Goal: Transaction & Acquisition: Obtain resource

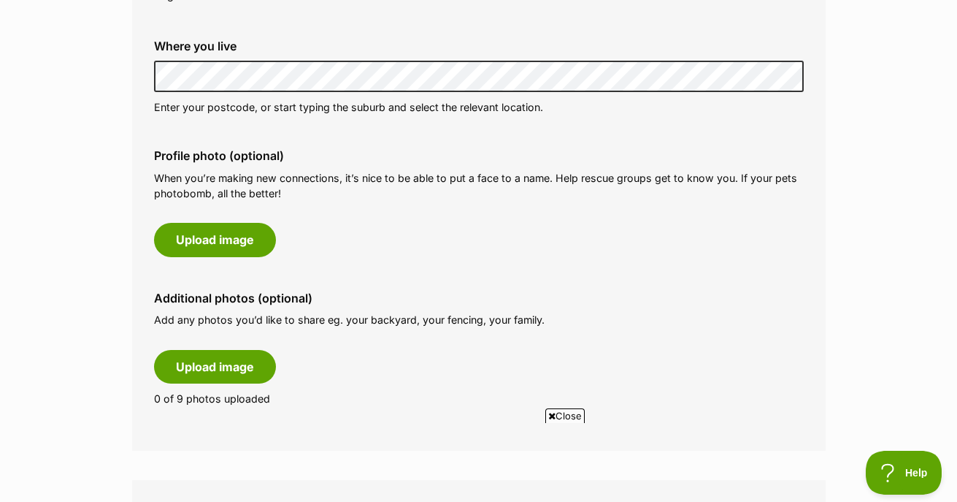
scroll to position [605, 0]
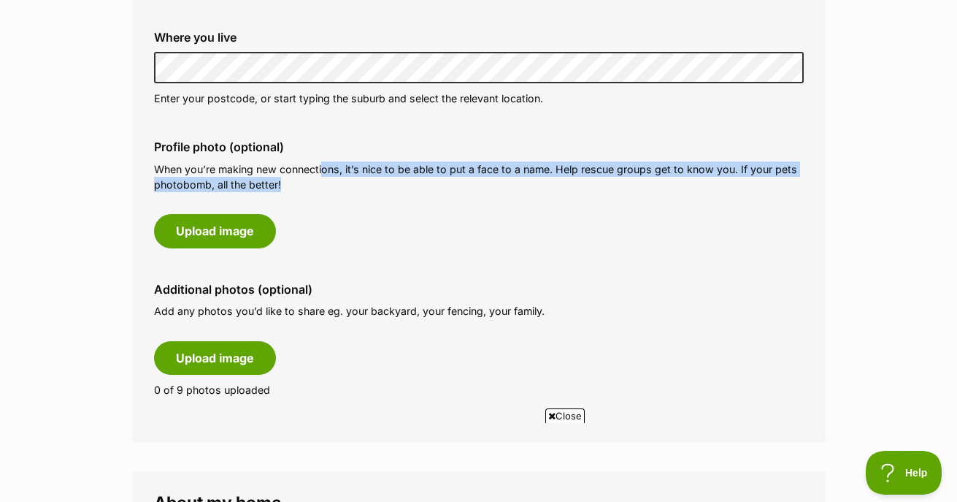
drag, startPoint x: 322, startPoint y: 164, endPoint x: 321, endPoint y: 181, distance: 16.8
click at [321, 181] on p "When you’re making new connections, it’s nice to be able to put a face to a nam…" at bounding box center [479, 176] width 650 height 31
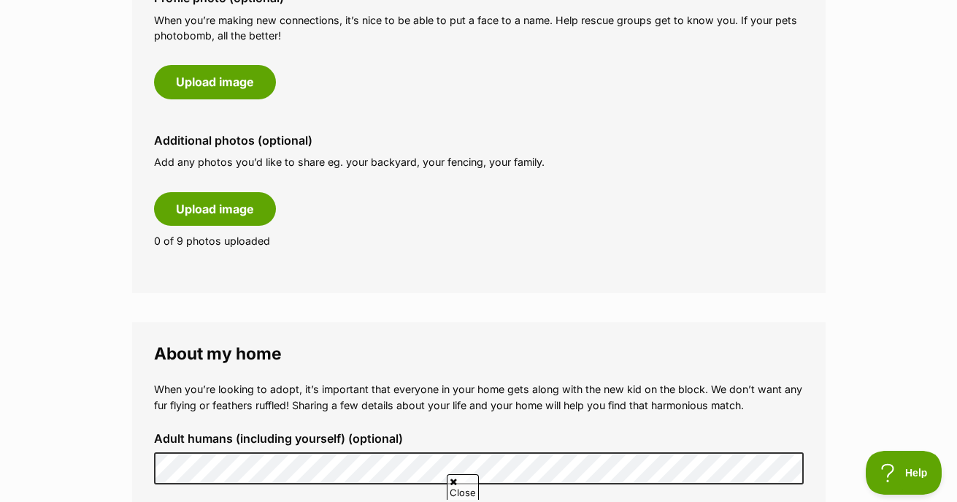
scroll to position [0, 0]
click at [560, 415] on span "Close" at bounding box center [564, 415] width 39 height 15
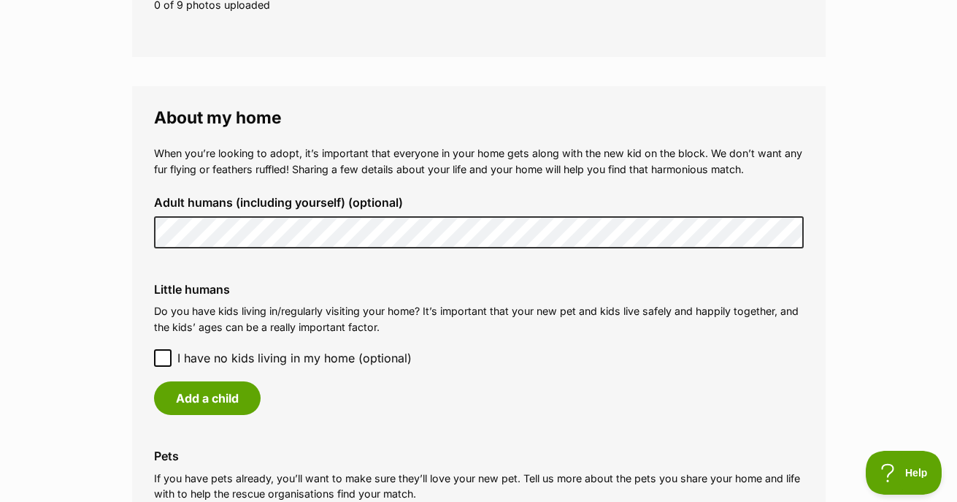
scroll to position [1008, 0]
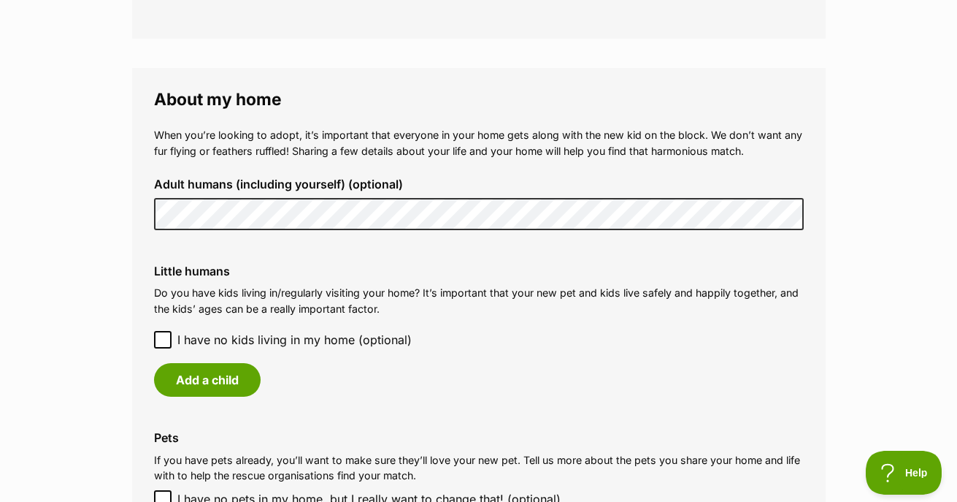
click at [161, 344] on icon at bounding box center [163, 339] width 10 height 10
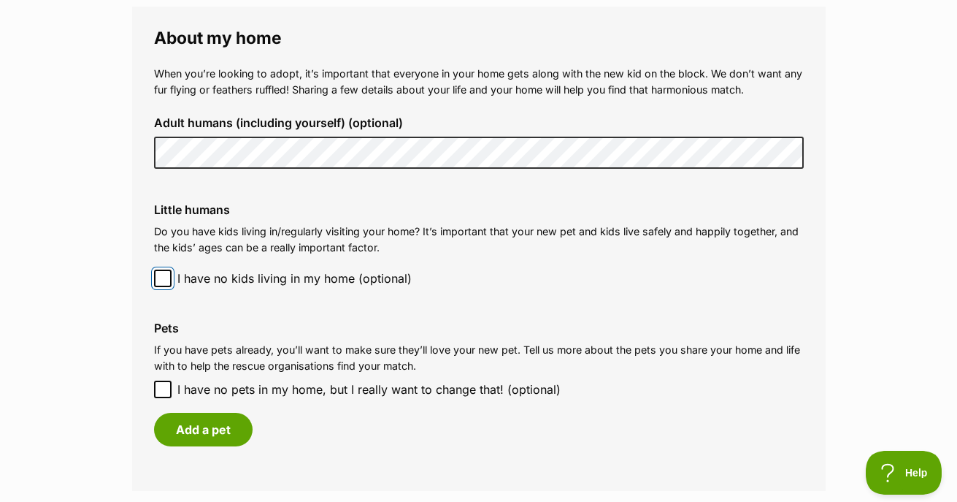
scroll to position [1086, 0]
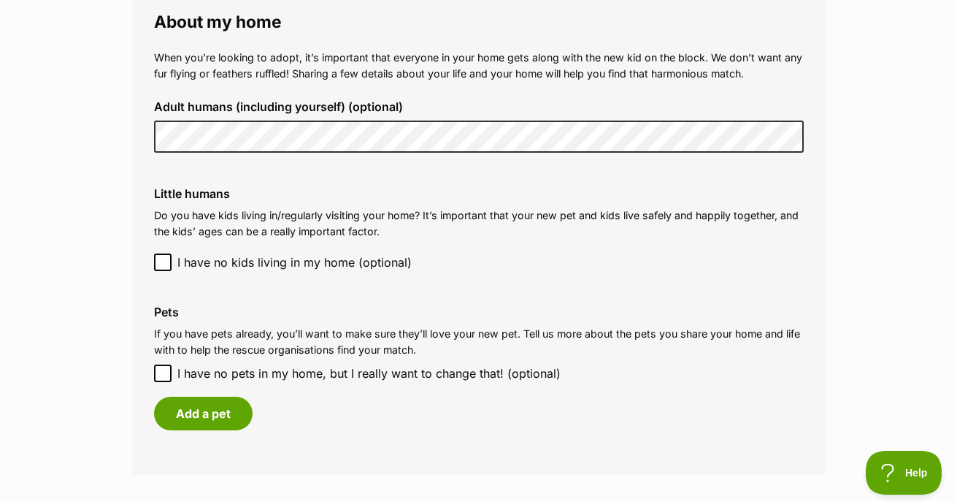
click at [164, 375] on icon at bounding box center [163, 373] width 10 height 10
click at [164, 375] on input "I have no pets in my home, but I really want to change that! (optional)" at bounding box center [163, 373] width 18 height 18
checkbox input "true"
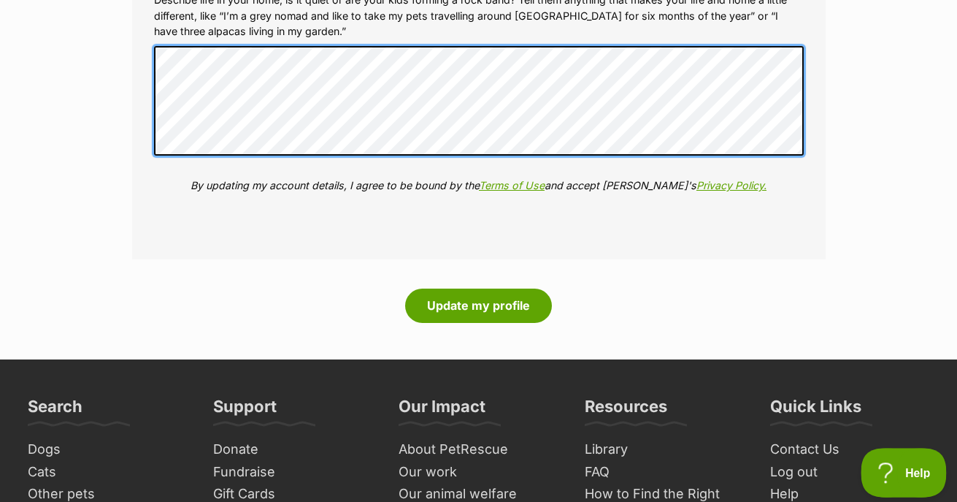
scroll to position [1732, 0]
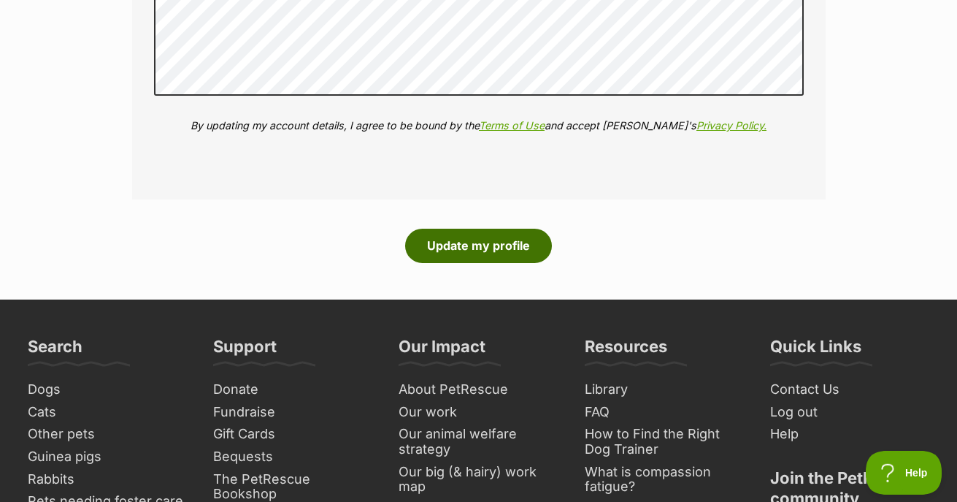
click at [482, 237] on button "Update my profile" at bounding box center [478, 246] width 147 height 34
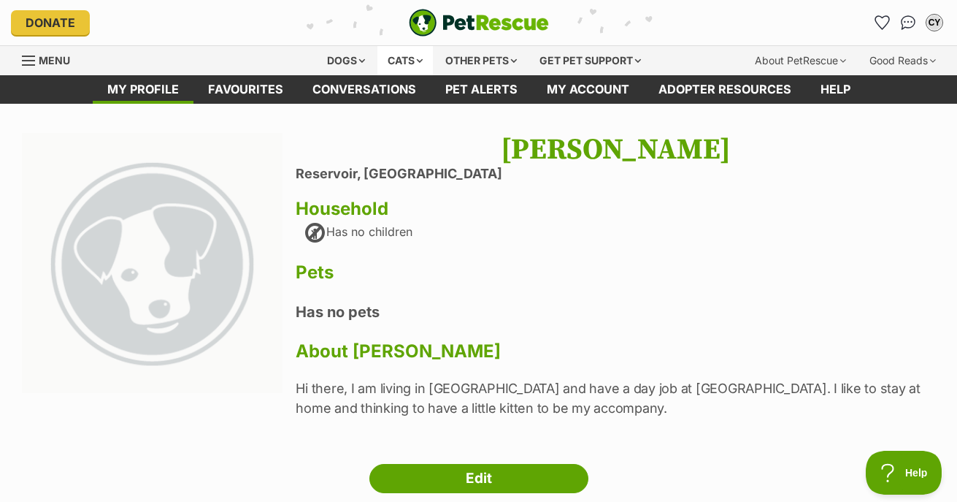
click at [401, 61] on div "Cats" at bounding box center [404, 60] width 55 height 29
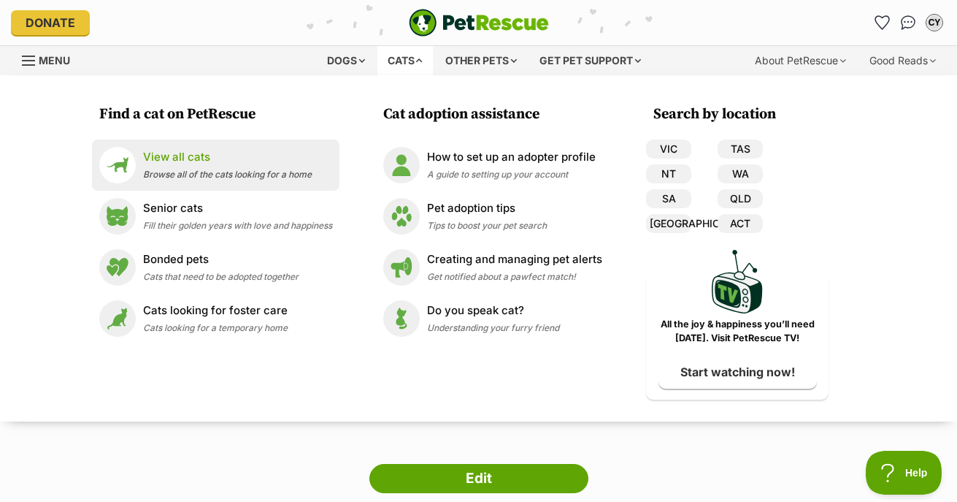
click at [205, 182] on link "View all cats Browse all of the cats looking for a home" at bounding box center [215, 165] width 233 height 37
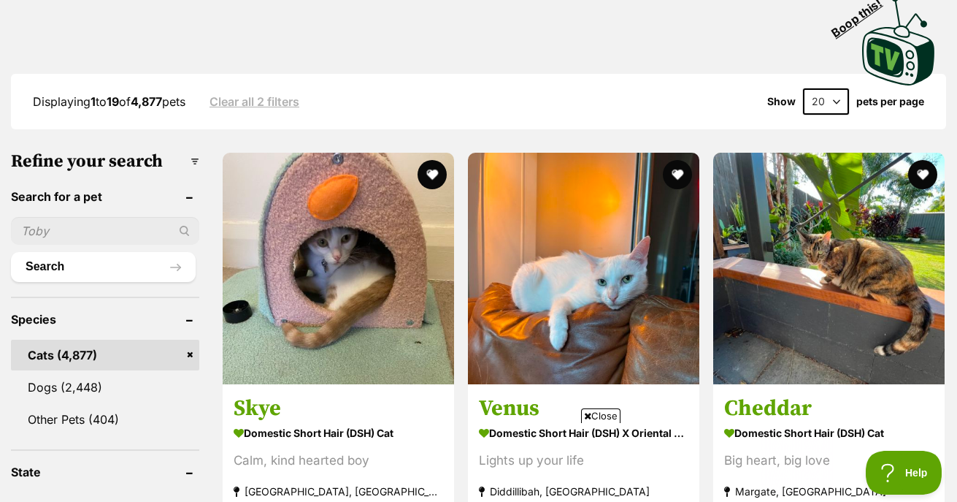
click at [613, 415] on span "Close" at bounding box center [600, 415] width 39 height 15
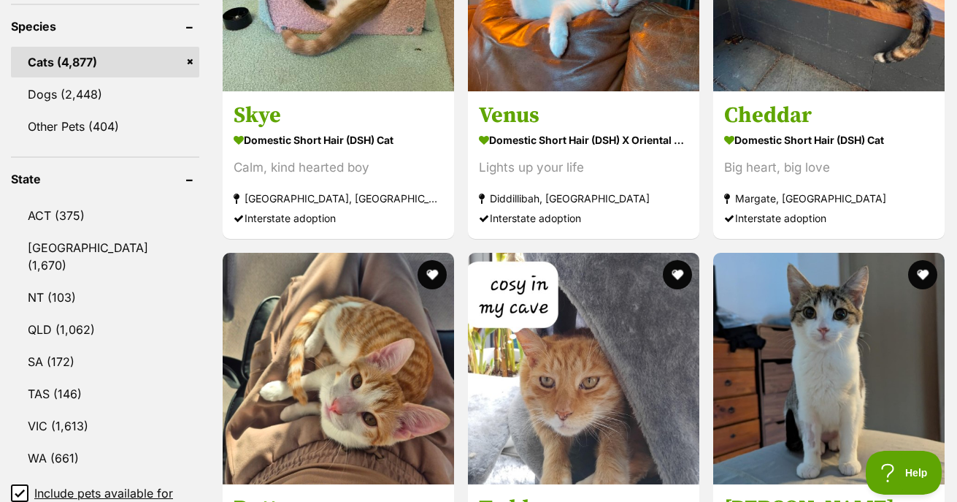
scroll to position [623, 0]
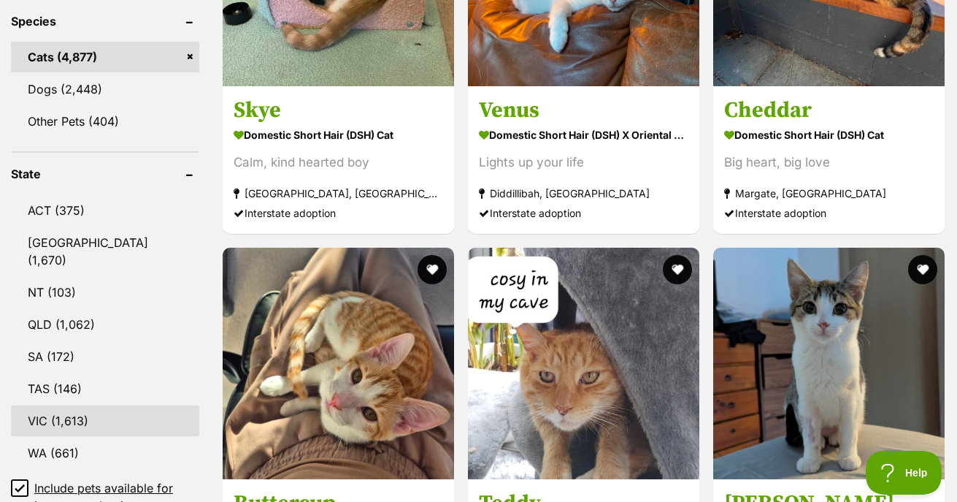
click at [84, 408] on link "VIC (1,613)" at bounding box center [105, 420] width 188 height 31
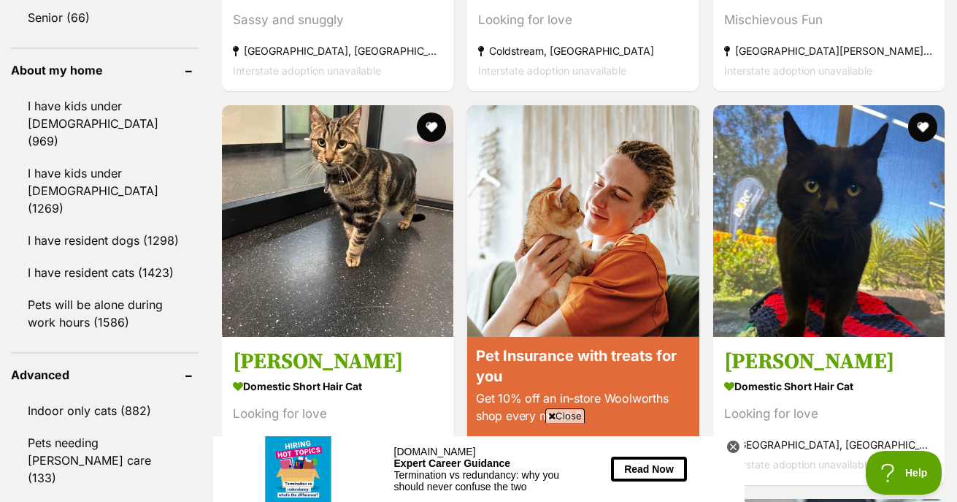
scroll to position [1694, 0]
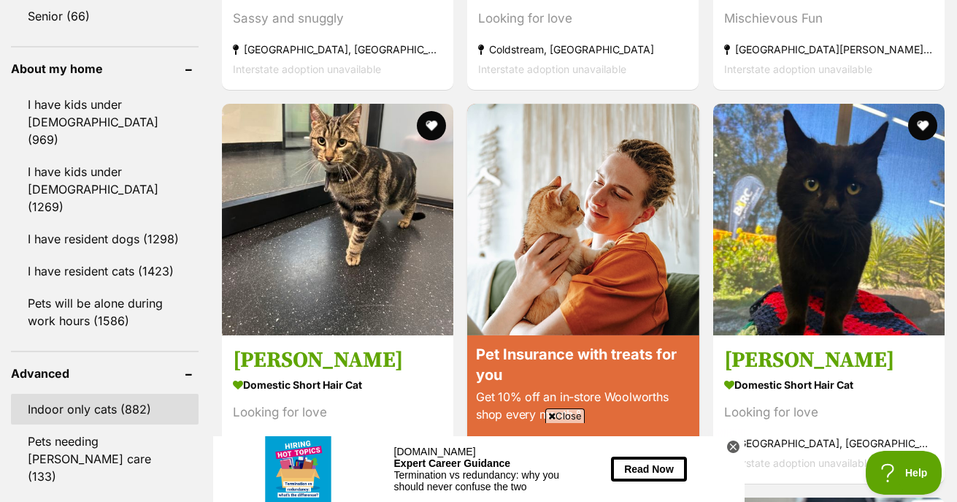
click at [118, 394] on link "Indoor only cats (882)" at bounding box center [105, 409] width 188 height 31
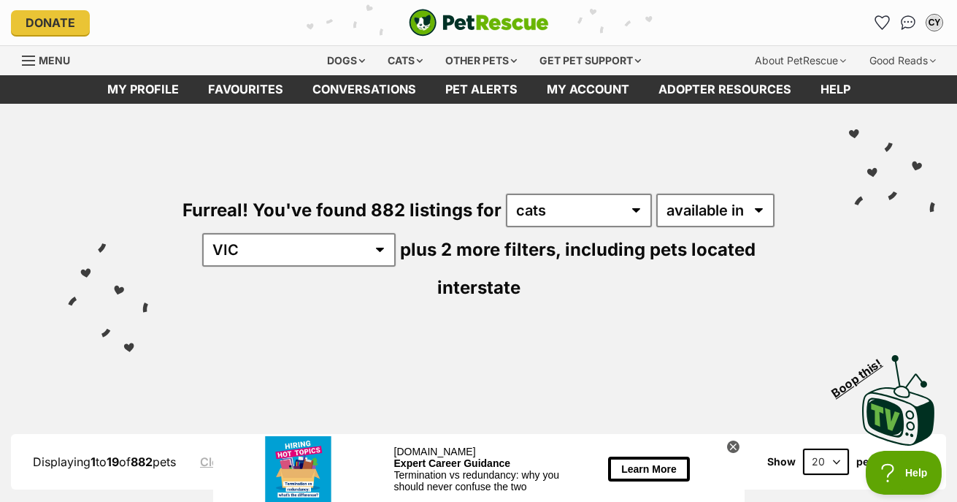
click at [730, 446] on icon at bounding box center [733, 446] width 12 height 12
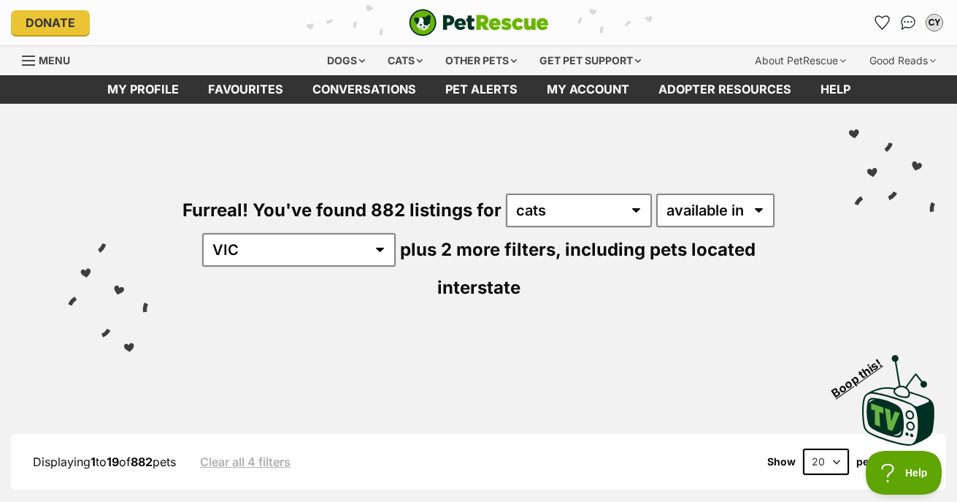
click at [837, 448] on select "20 40 60" at bounding box center [826, 461] width 46 height 26
select select "60"
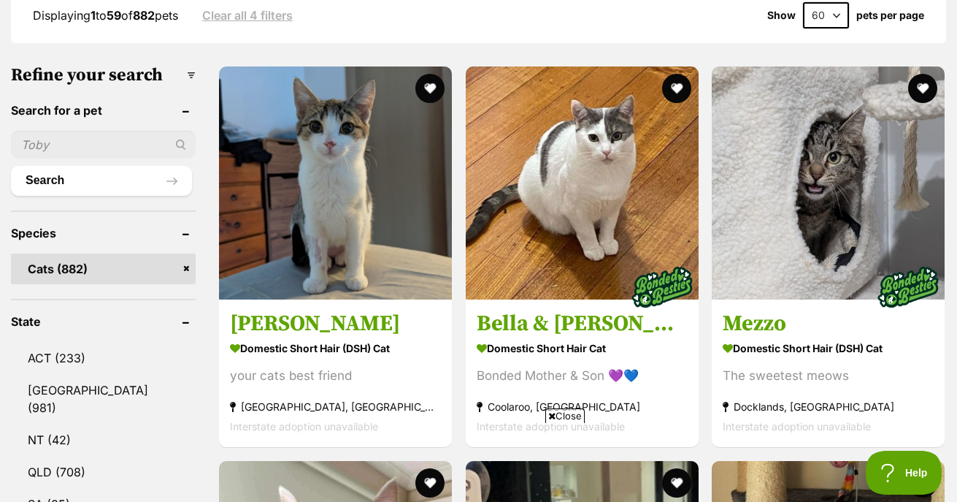
click at [564, 422] on span "Close" at bounding box center [564, 415] width 39 height 15
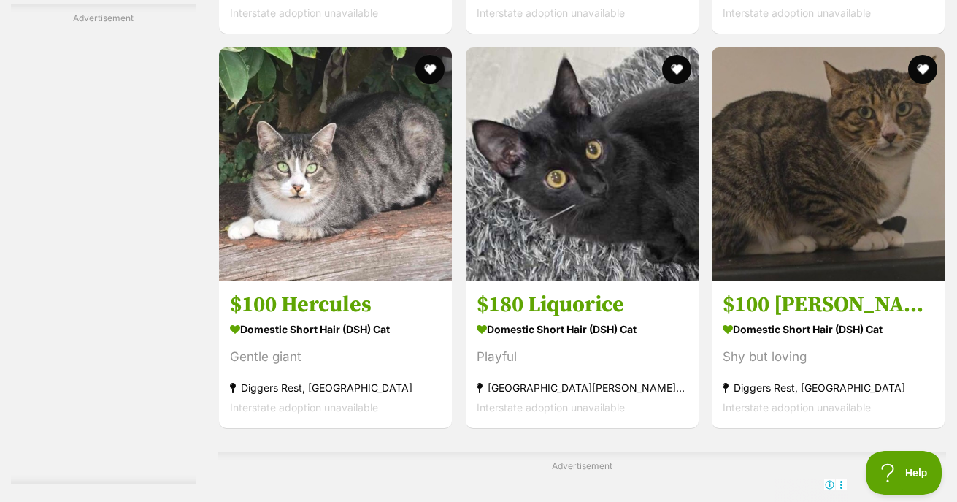
scroll to position [6525, 0]
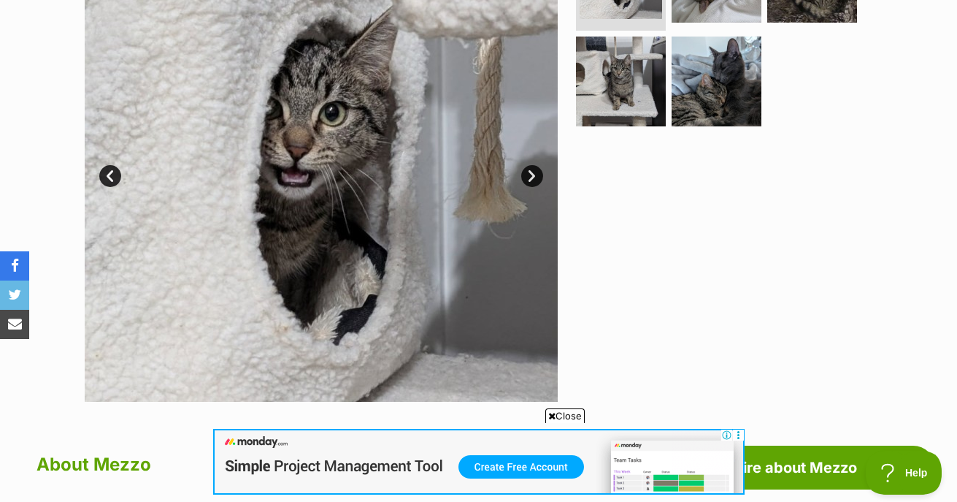
scroll to position [347, 0]
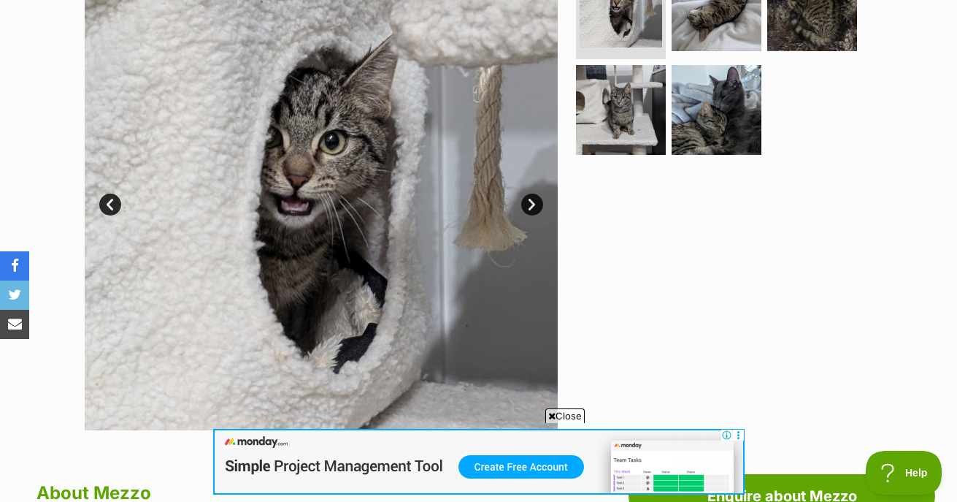
click at [532, 202] on link "Next" at bounding box center [532, 204] width 22 height 22
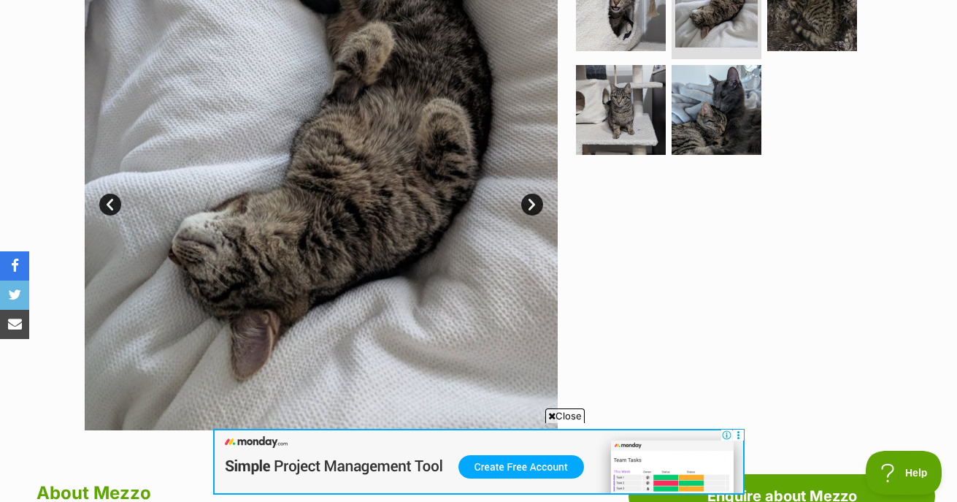
click at [532, 202] on link "Next" at bounding box center [532, 204] width 22 height 22
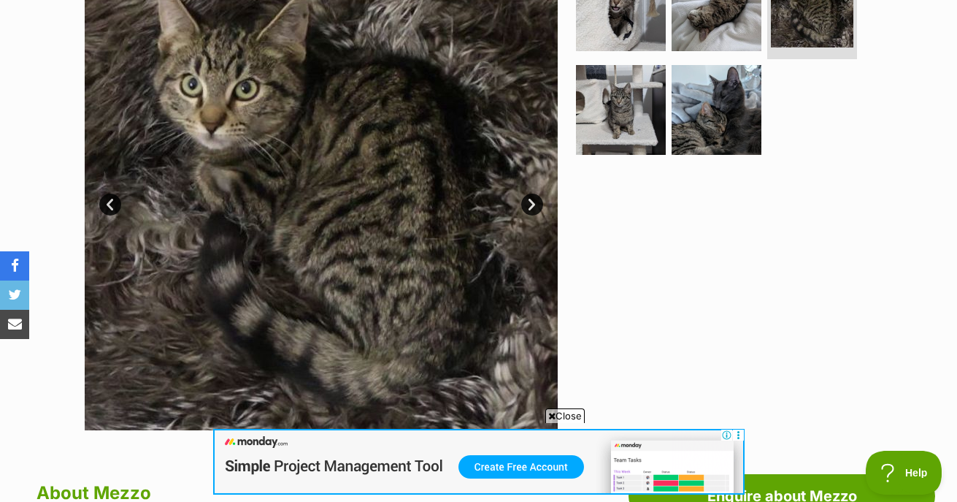
click at [532, 202] on link "Next" at bounding box center [532, 204] width 22 height 22
